Goal: Task Accomplishment & Management: Use online tool/utility

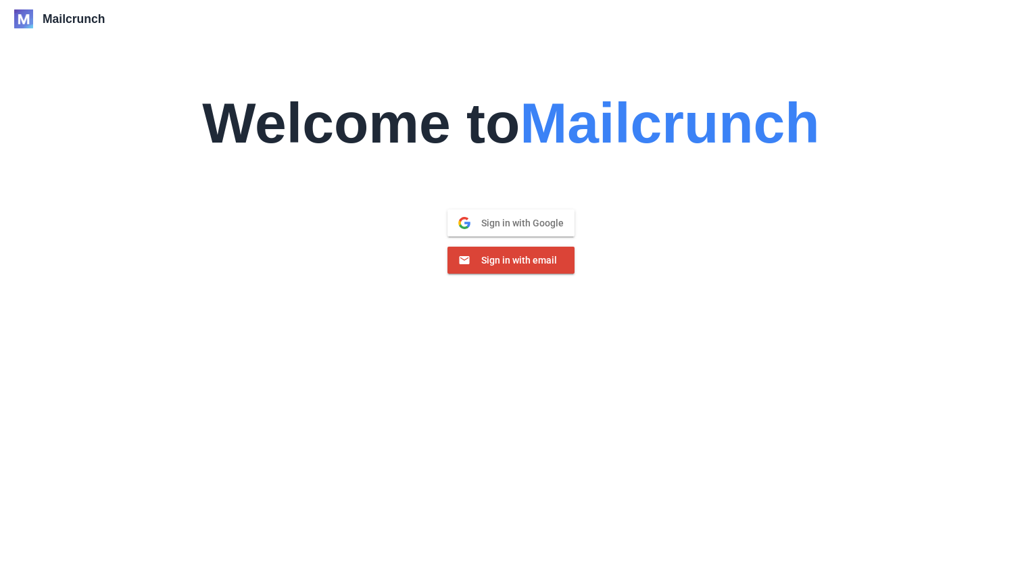
click at [501, 227] on span "Sign in with Google" at bounding box center [516, 223] width 93 height 12
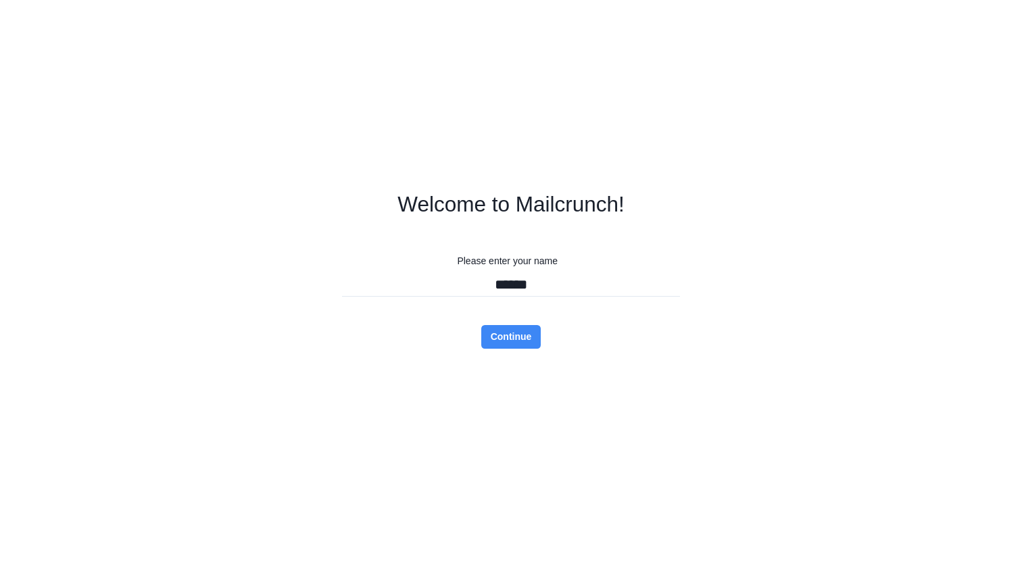
type input "*****"
click at [510, 337] on button "Continue" at bounding box center [511, 337] width 60 height 24
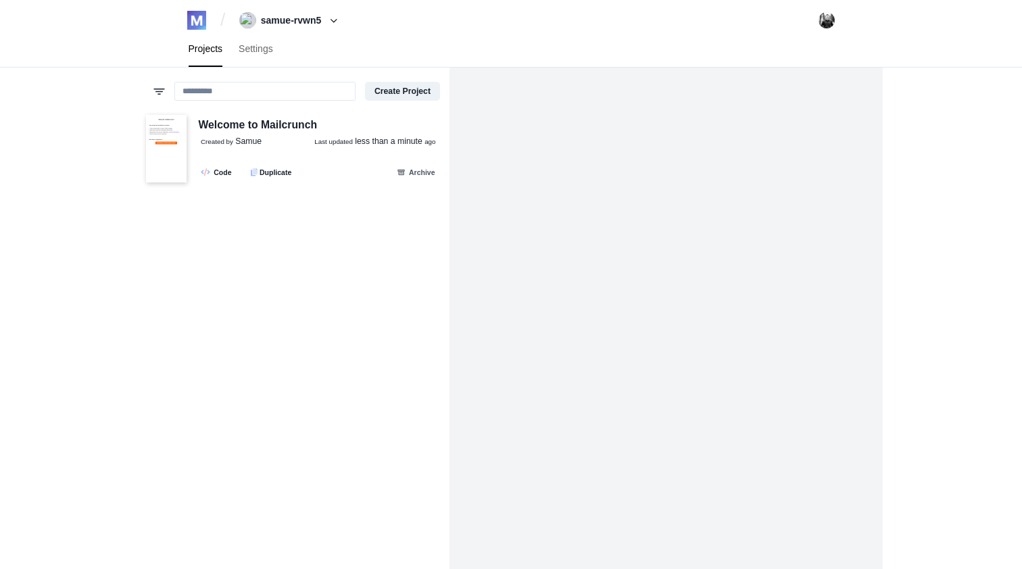
click at [299, 24] on button "samue-rvwn5" at bounding box center [291, 20] width 112 height 22
click at [180, 138] on img at bounding box center [166, 149] width 41 height 68
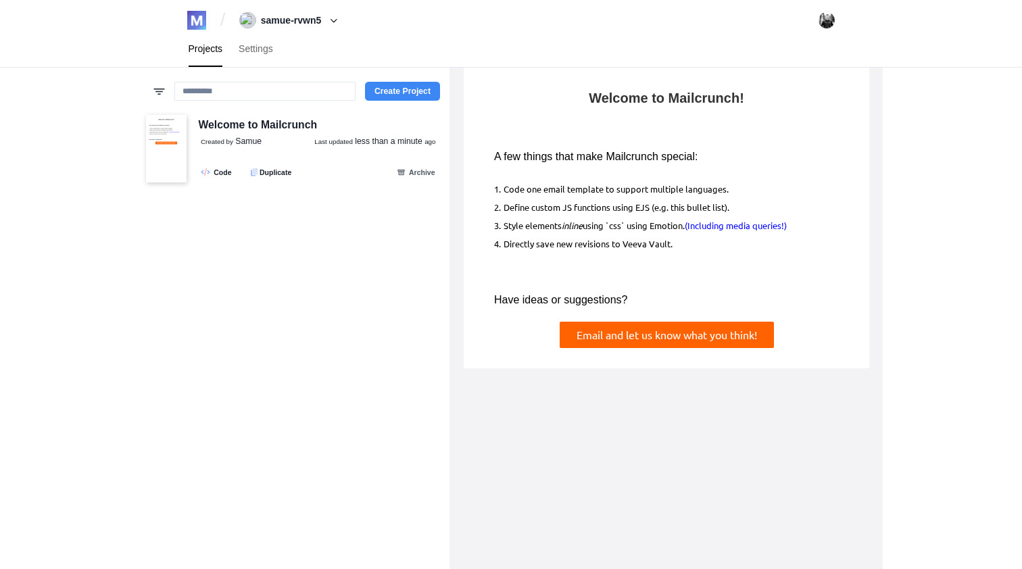
click at [399, 88] on button "Create Project" at bounding box center [402, 91] width 75 height 19
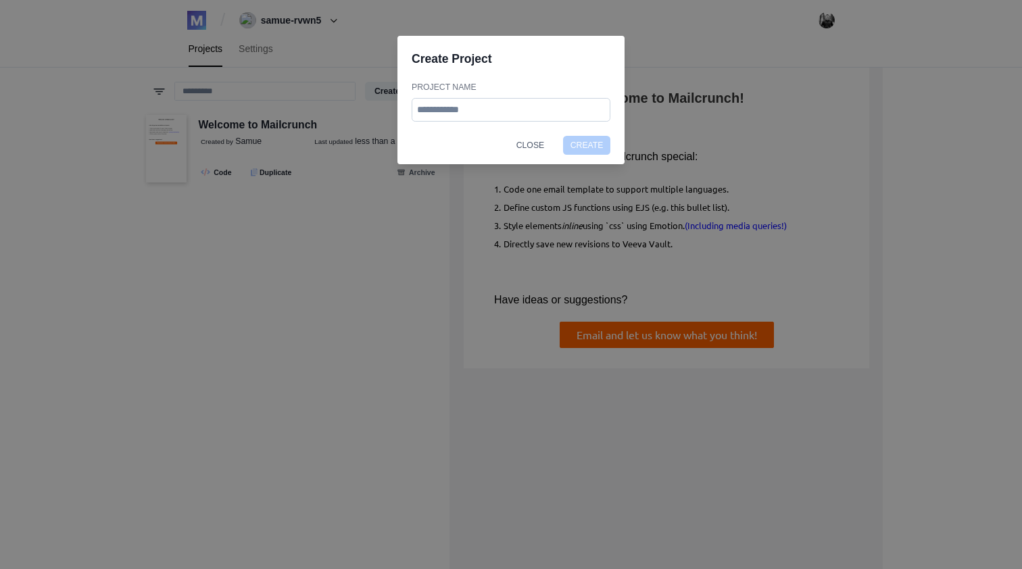
click at [510, 116] on input "Project Name" at bounding box center [511, 110] width 199 height 24
type input "**********"
click at [587, 145] on button "Create" at bounding box center [586, 145] width 47 height 19
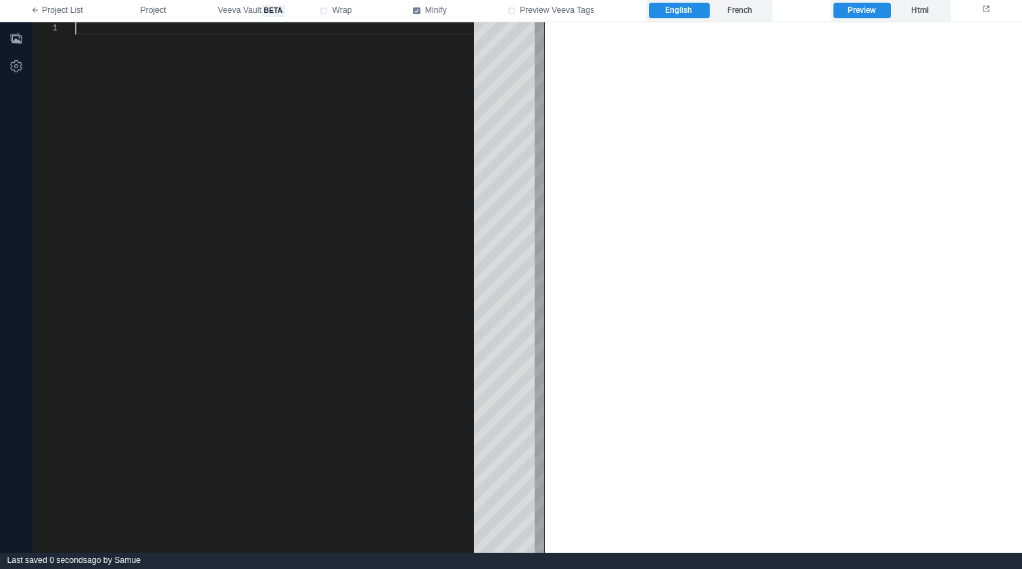
click at [384, 129] on div at bounding box center [279, 287] width 408 height 531
click at [919, 14] on label "Html" at bounding box center [920, 11] width 57 height 16
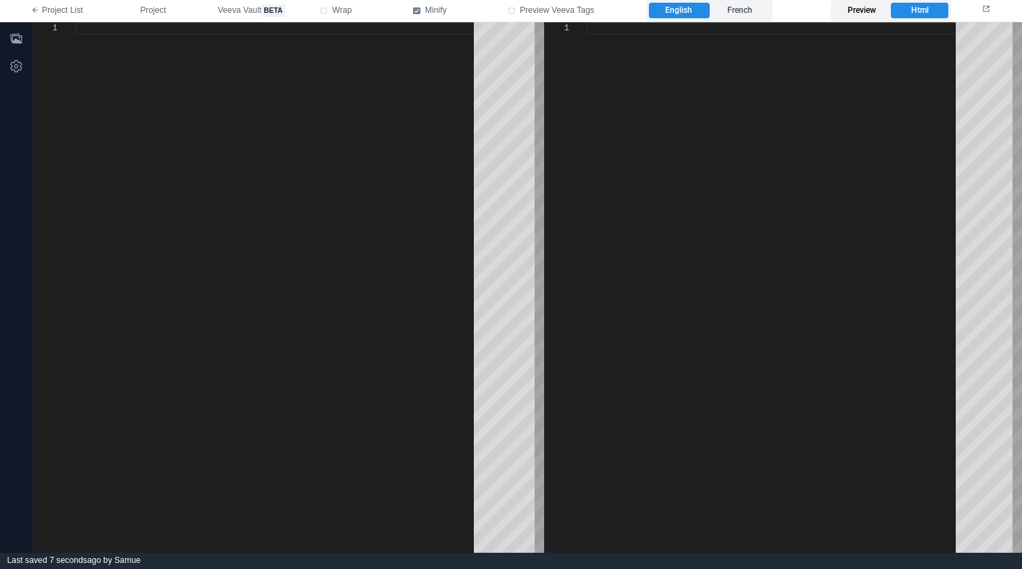
click at [862, 13] on label "Preview" at bounding box center [861, 11] width 57 height 16
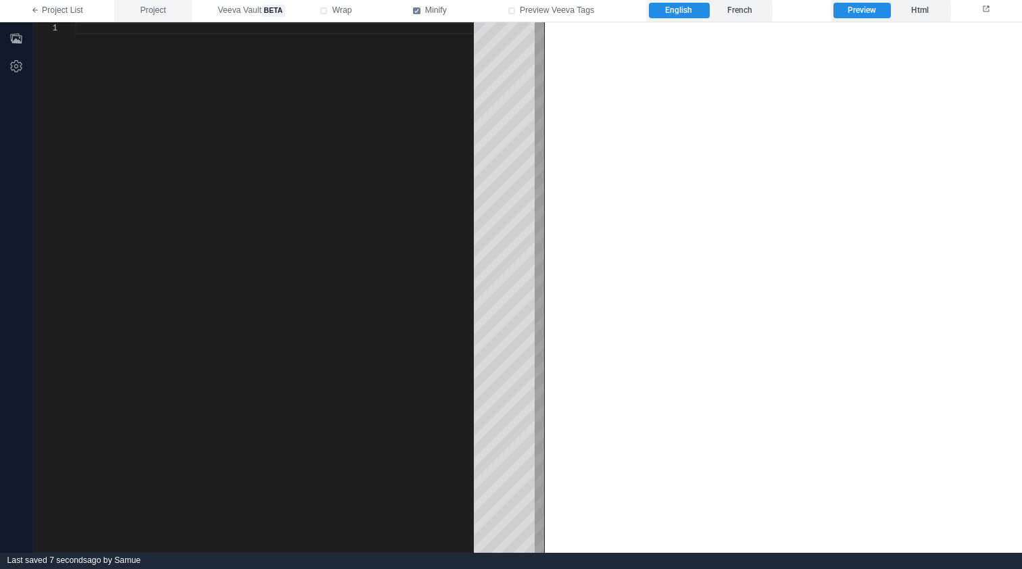
click at [145, 8] on span "Project" at bounding box center [153, 11] width 26 height 12
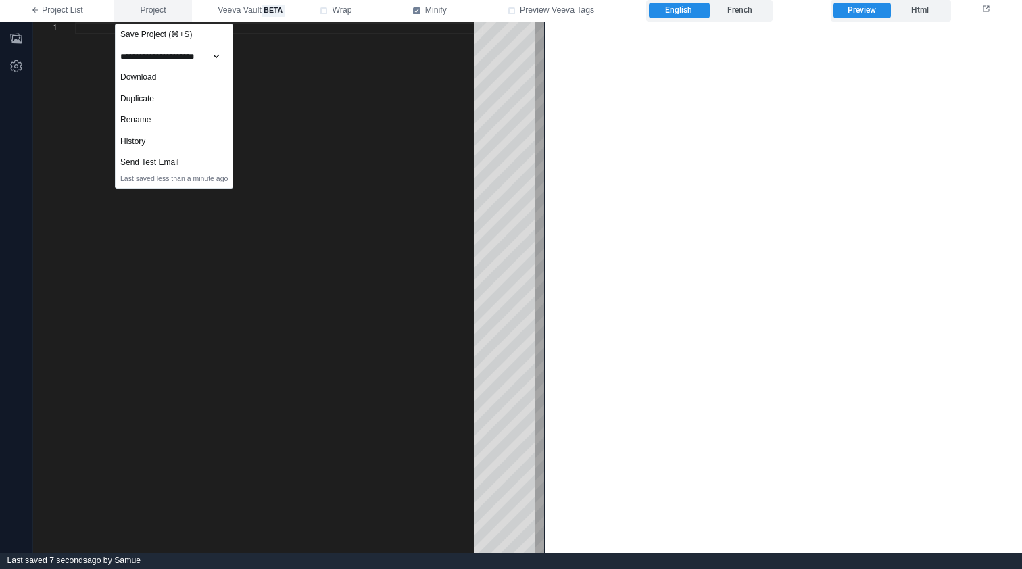
click at [135, 7] on button "Project" at bounding box center [153, 11] width 78 height 22
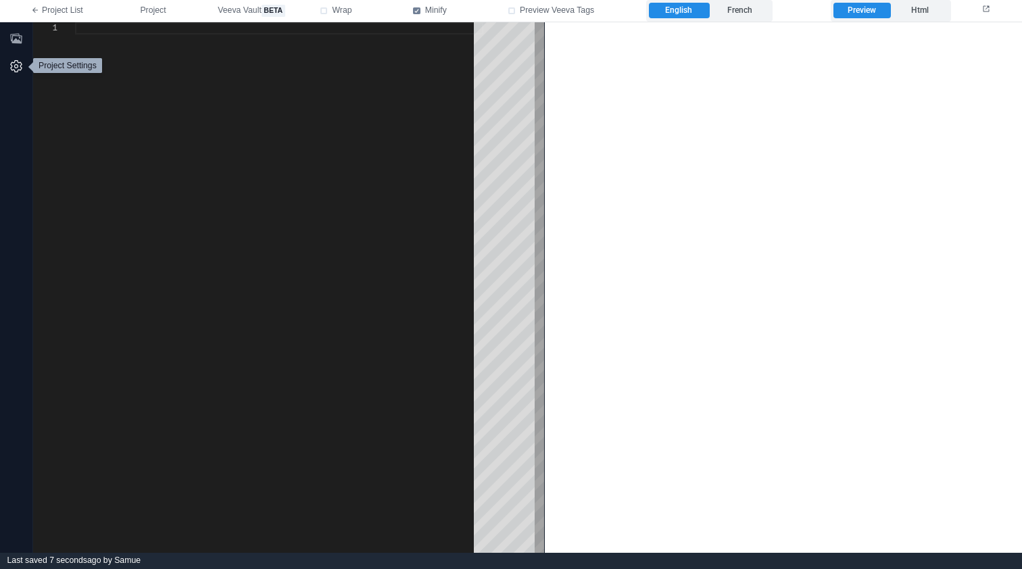
click at [14, 70] on icon "button" at bounding box center [16, 66] width 14 height 14
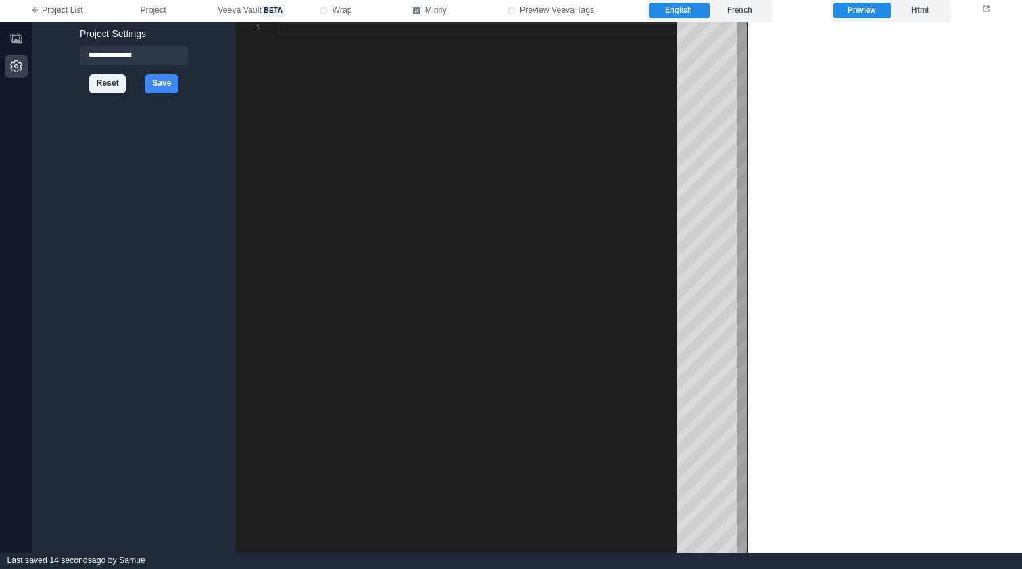
click at [14, 70] on icon "button" at bounding box center [16, 66] width 14 height 14
